Goal: Task Accomplishment & Management: Use online tool/utility

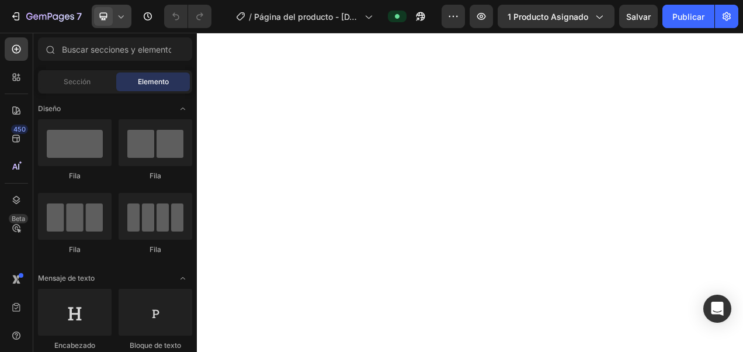
click at [120, 18] on icon at bounding box center [121, 16] width 5 height 3
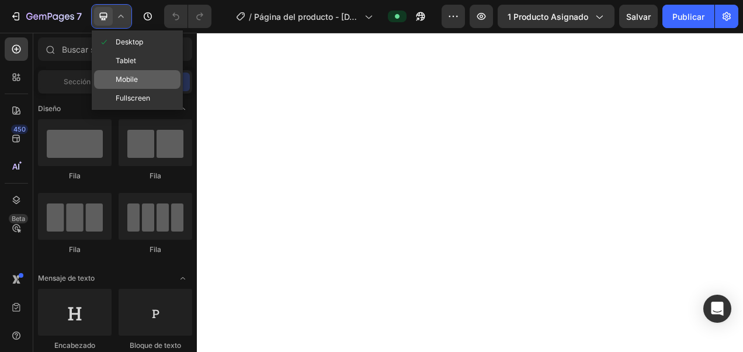
click at [130, 78] on span "Mobile" at bounding box center [127, 80] width 22 height 12
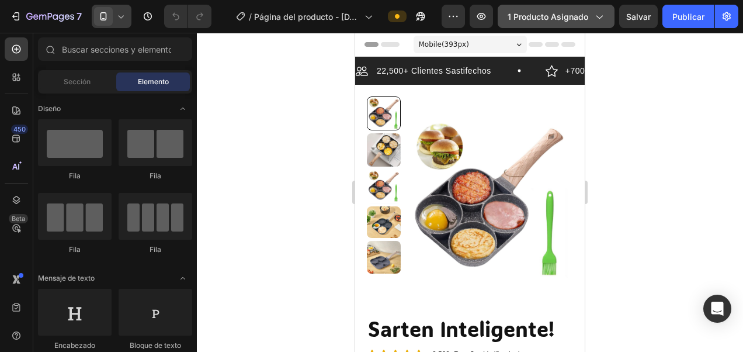
click at [604, 16] on icon "button" at bounding box center [599, 17] width 12 height 12
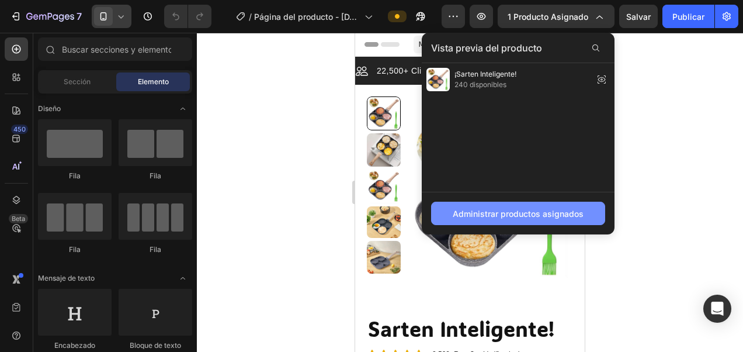
click at [524, 210] on font "Administrar productos asignados" at bounding box center [518, 213] width 131 height 12
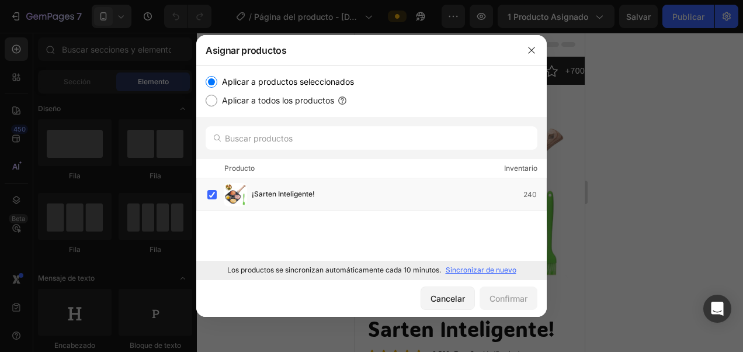
click at [476, 265] on p "Sincronizar de nuevo" at bounding box center [481, 270] width 71 height 11
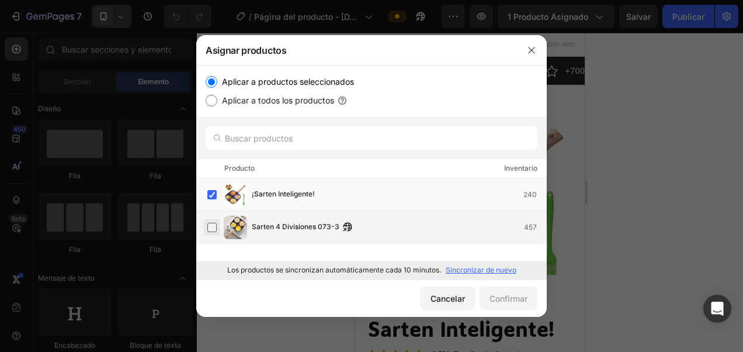
click at [213, 229] on label at bounding box center [211, 226] width 9 height 9
click at [211, 190] on label at bounding box center [211, 194] width 9 height 9
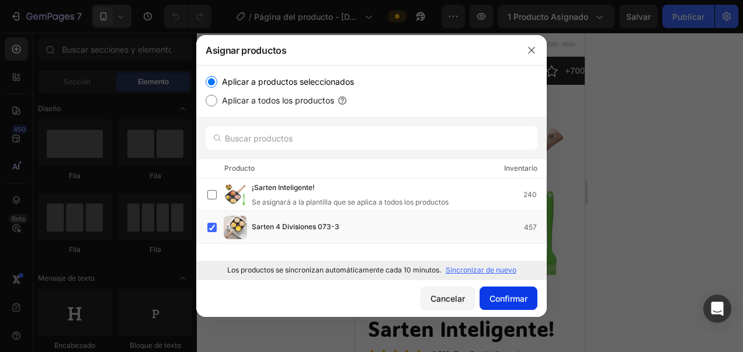
click at [510, 300] on font "Confirmar" at bounding box center [508, 298] width 38 height 12
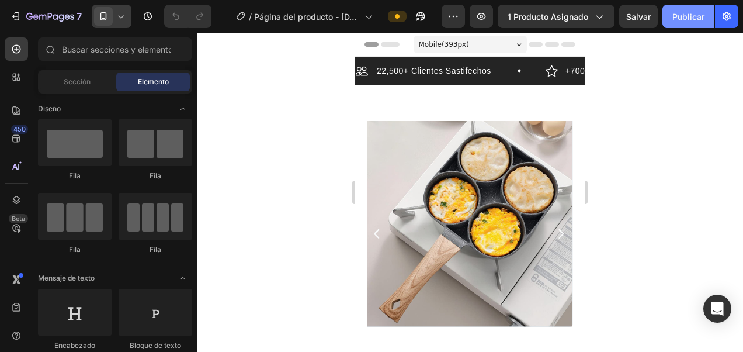
click at [697, 19] on font "Publicar" at bounding box center [688, 17] width 32 height 12
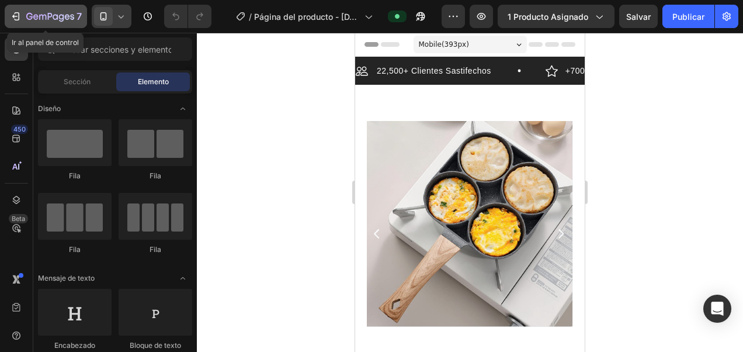
click at [24, 13] on div "7" at bounding box center [46, 16] width 72 height 14
